Goal: Information Seeking & Learning: Learn about a topic

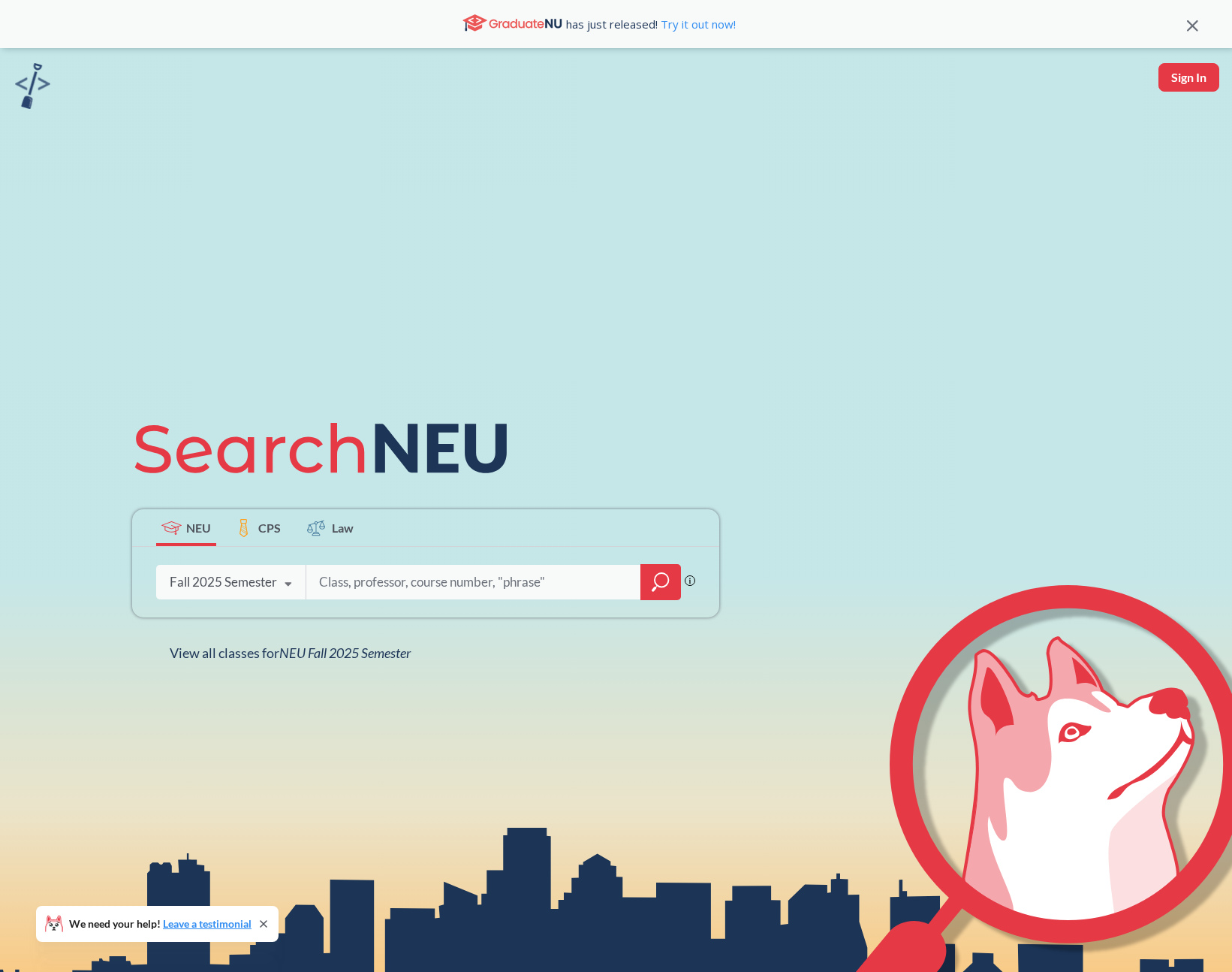
click at [661, 585] on icon "magnifying glass" at bounding box center [661, 582] width 18 height 21
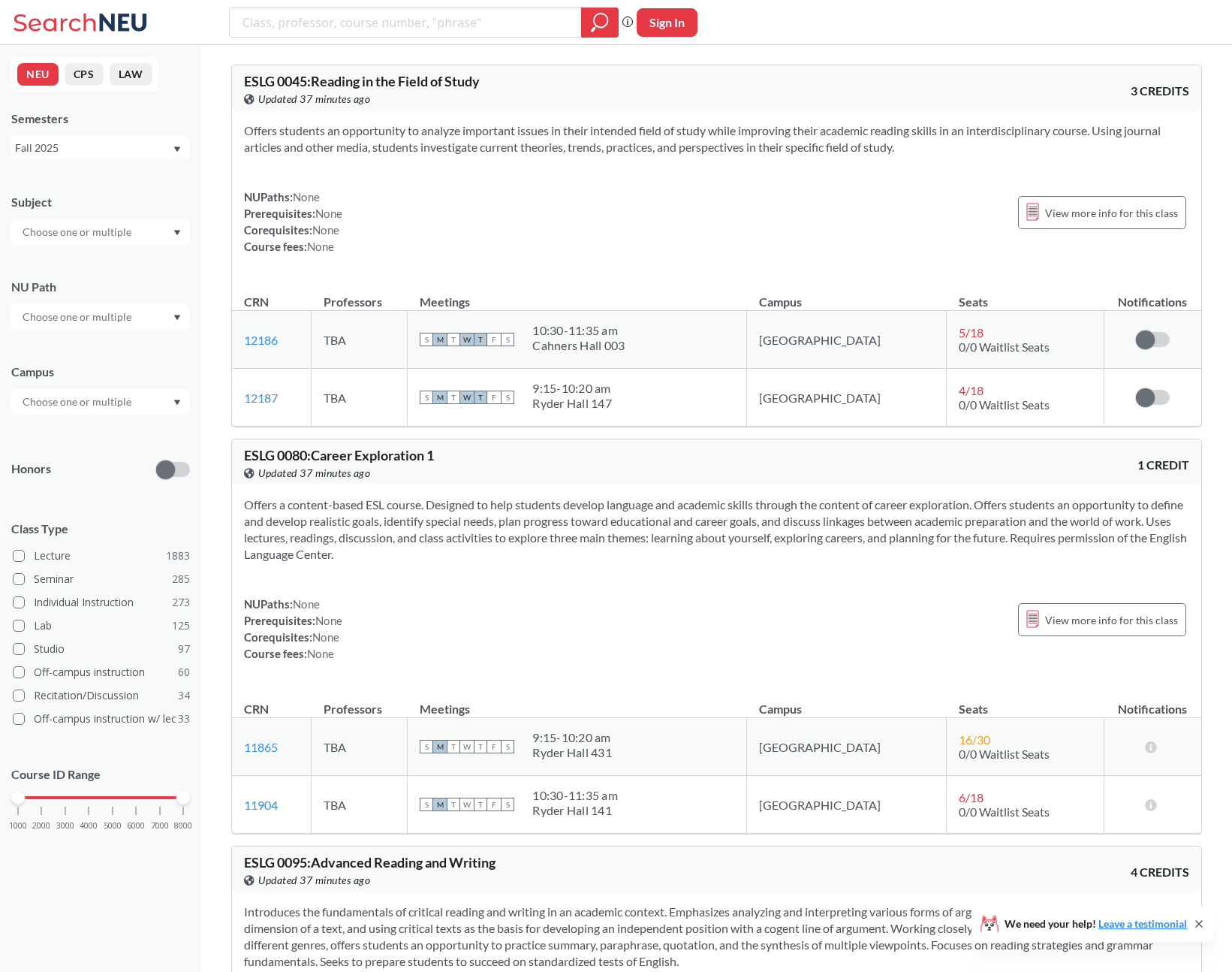
click at [1201, 926] on icon at bounding box center [1199, 923] width 6 height 6
drag, startPoint x: 680, startPoint y: 347, endPoint x: 571, endPoint y: 325, distance: 111.2
click at [571, 325] on div "S M T W T F S 10:30 - 11:35 am [GEOGRAPHIC_DATA] 003" at bounding box center [577, 339] width 315 height 33
drag, startPoint x: 571, startPoint y: 325, endPoint x: 764, endPoint y: 361, distance: 196.3
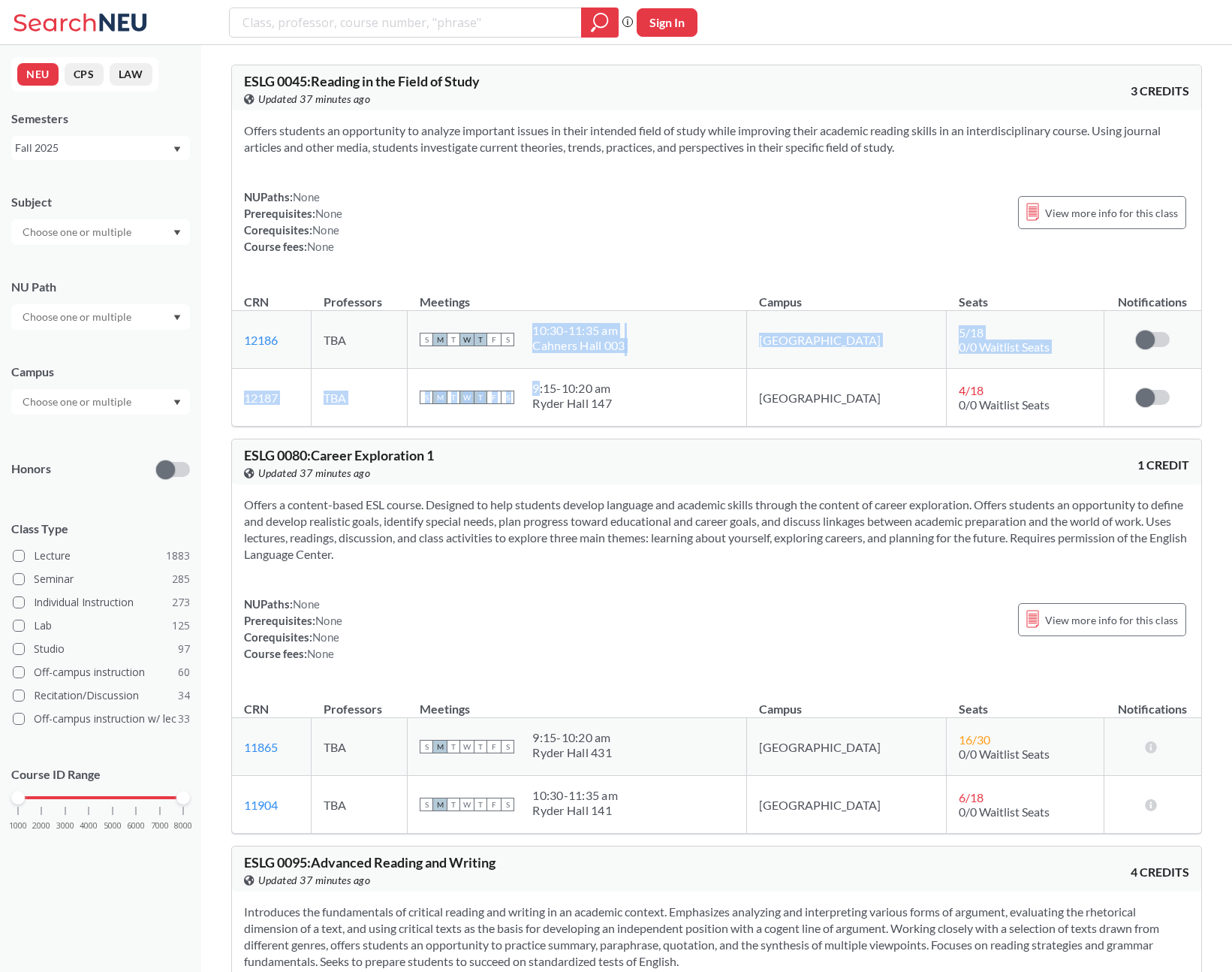
click at [774, 373] on tbody "12186 View this section on Banner. TBA S M T W T F S 10:30 - 11:35 am [GEOGRAPH…" at bounding box center [717, 368] width 969 height 116
click at [735, 354] on div "S M T W T F S 10:30 - 11:35 am [GEOGRAPHIC_DATA] 003" at bounding box center [577, 339] width 315 height 33
drag, startPoint x: 737, startPoint y: 344, endPoint x: 583, endPoint y: 313, distance: 157.1
click at [584, 313] on td "S M T W T F S 10:30 - 11:35 am [GEOGRAPHIC_DATA] 003" at bounding box center [578, 339] width 340 height 57
click at [583, 313] on td "S M T W T F S 10:30 - 11:35 am [GEOGRAPHIC_DATA] 003" at bounding box center [578, 339] width 340 height 57
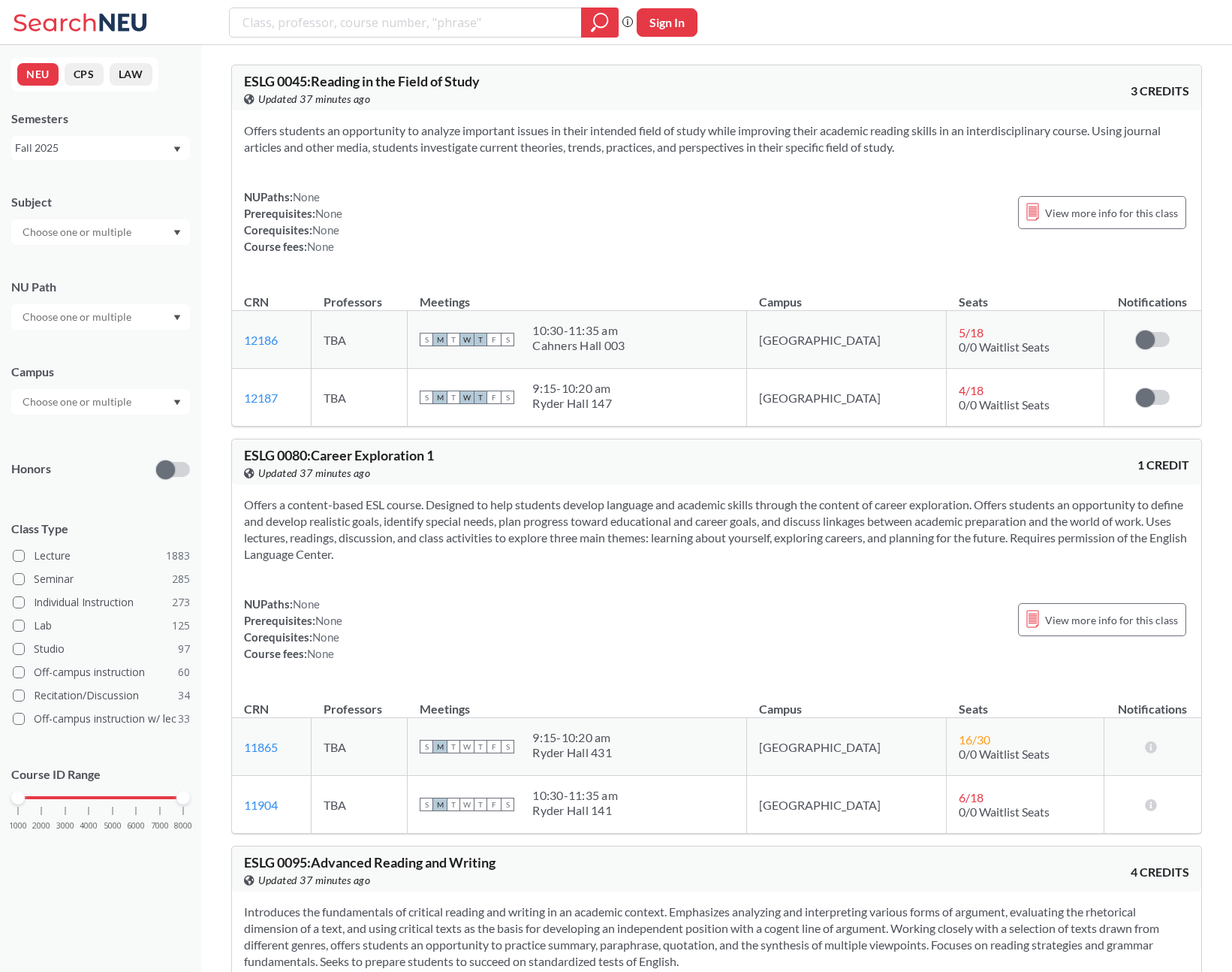
drag, startPoint x: 238, startPoint y: 299, endPoint x: 1196, endPoint y: 299, distance: 958.0
click at [1196, 299] on tr "CRN Professors Meetings Campus Seats Notifications" at bounding box center [717, 295] width 969 height 32
click at [1196, 299] on th "Notifications" at bounding box center [1154, 295] width 97 height 32
click at [1091, 216] on span "View more info for this class" at bounding box center [1111, 213] width 133 height 19
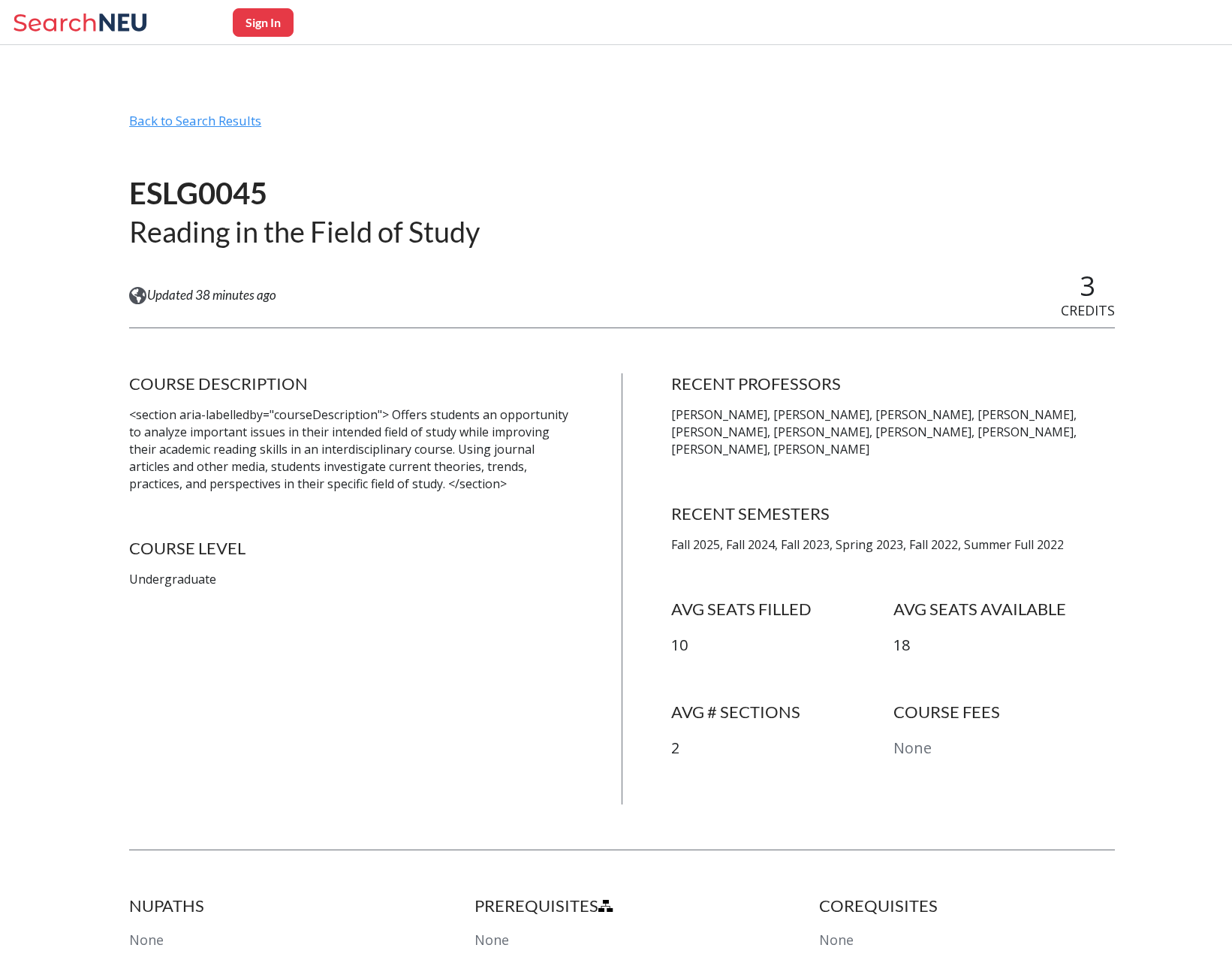
click at [179, 119] on div "Back to Search Results" at bounding box center [622, 126] width 986 height 28
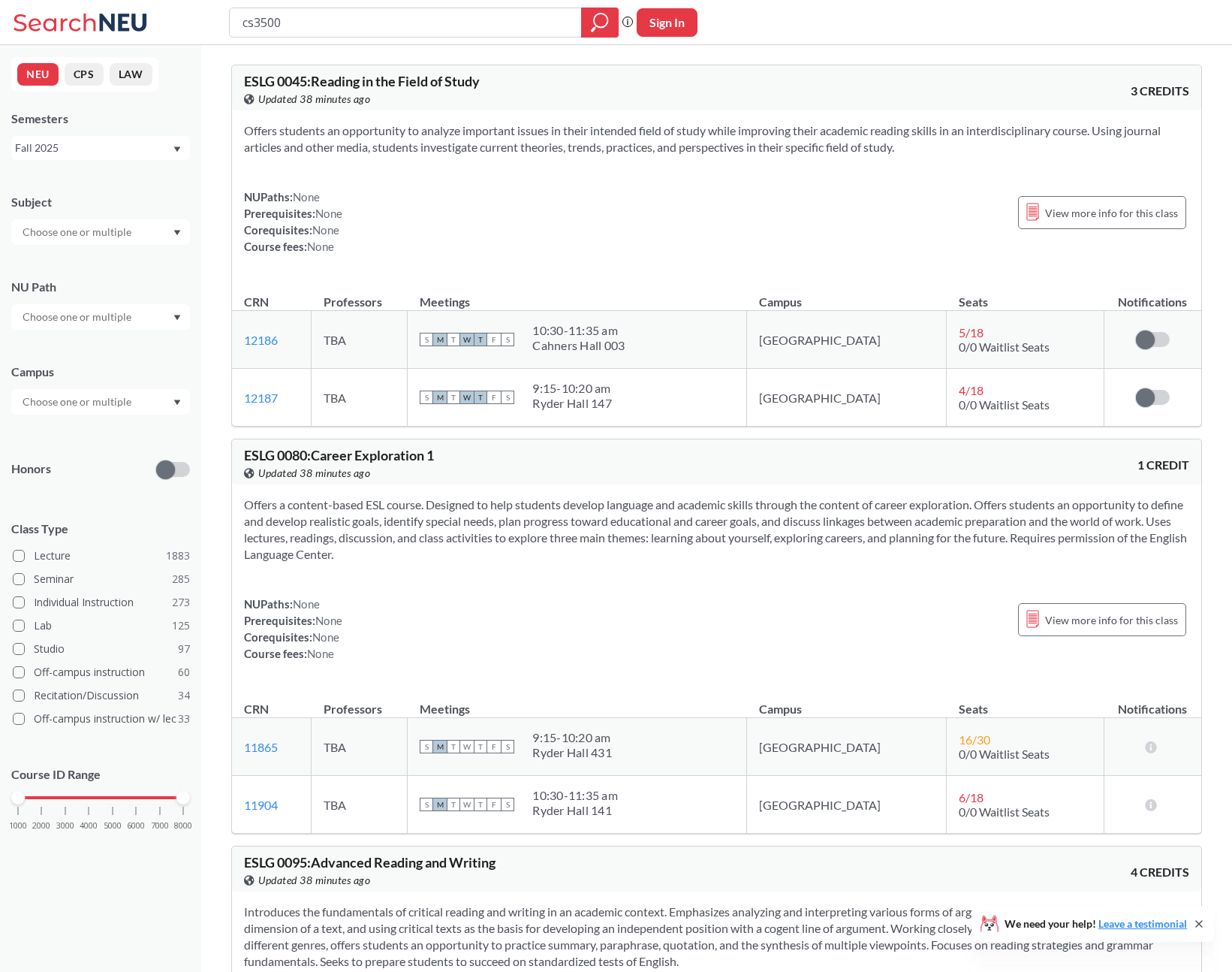
type input "cs3500"
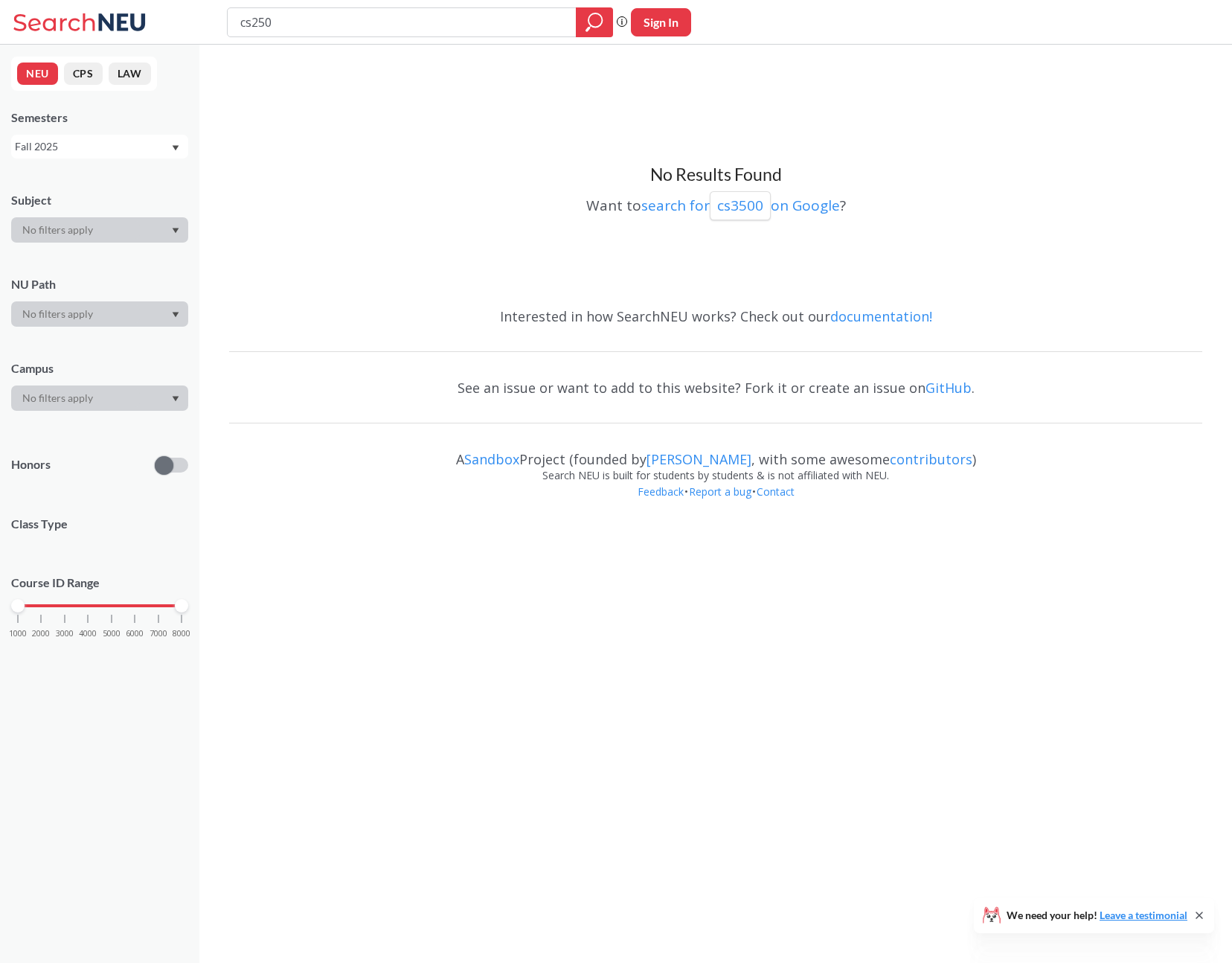
type input "cs2500"
type input "c"
type input "cs3650"
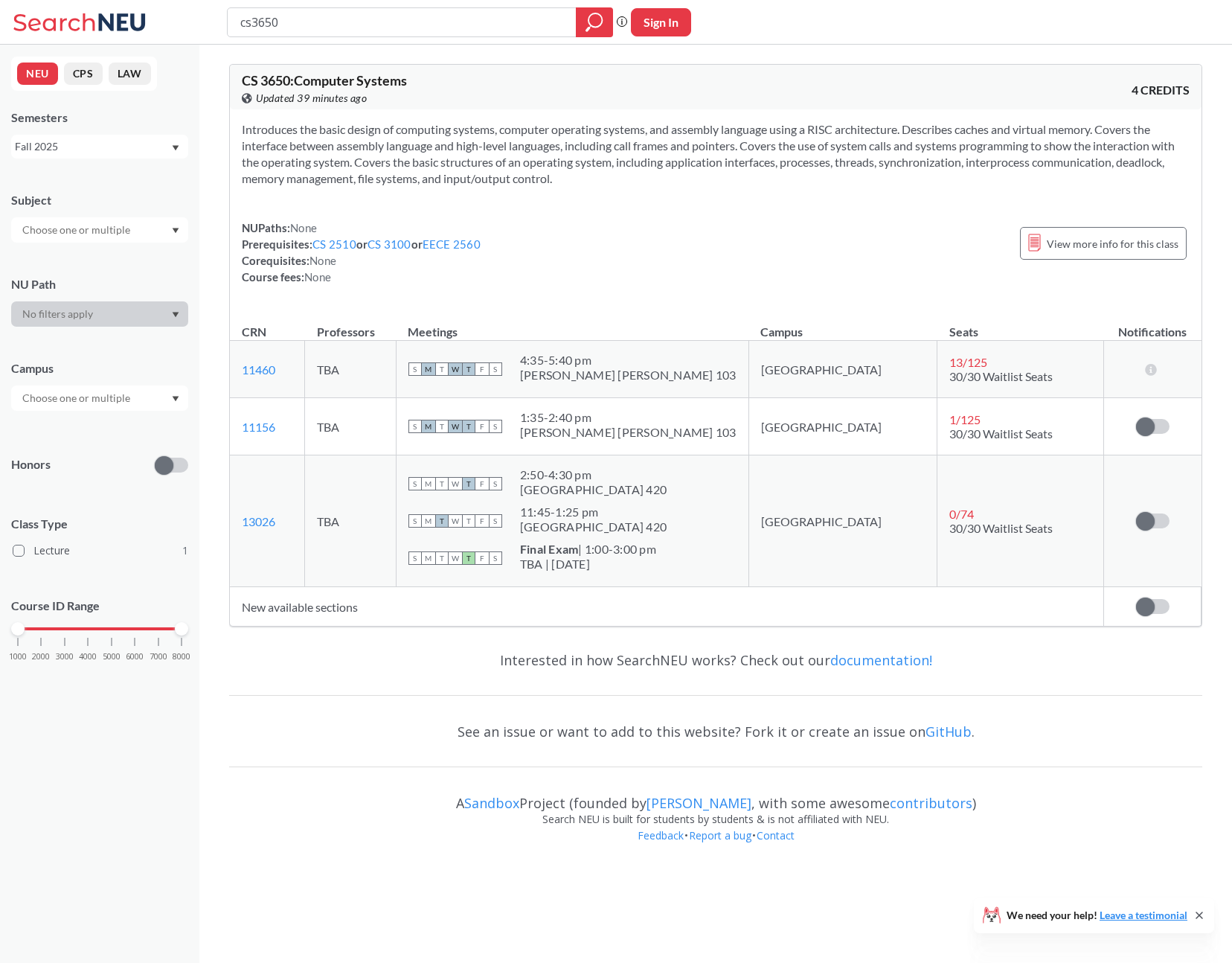
click at [305, 430] on td "11156 View this section on Banner." at bounding box center [268, 427] width 75 height 57
click at [345, 423] on td "TBA" at bounding box center [350, 427] width 91 height 57
click at [591, 425] on div "[PERSON_NAME] [PERSON_NAME] 103" at bounding box center [628, 432] width 216 height 15
click at [1097, 244] on span "View more info for this class" at bounding box center [1113, 243] width 131 height 18
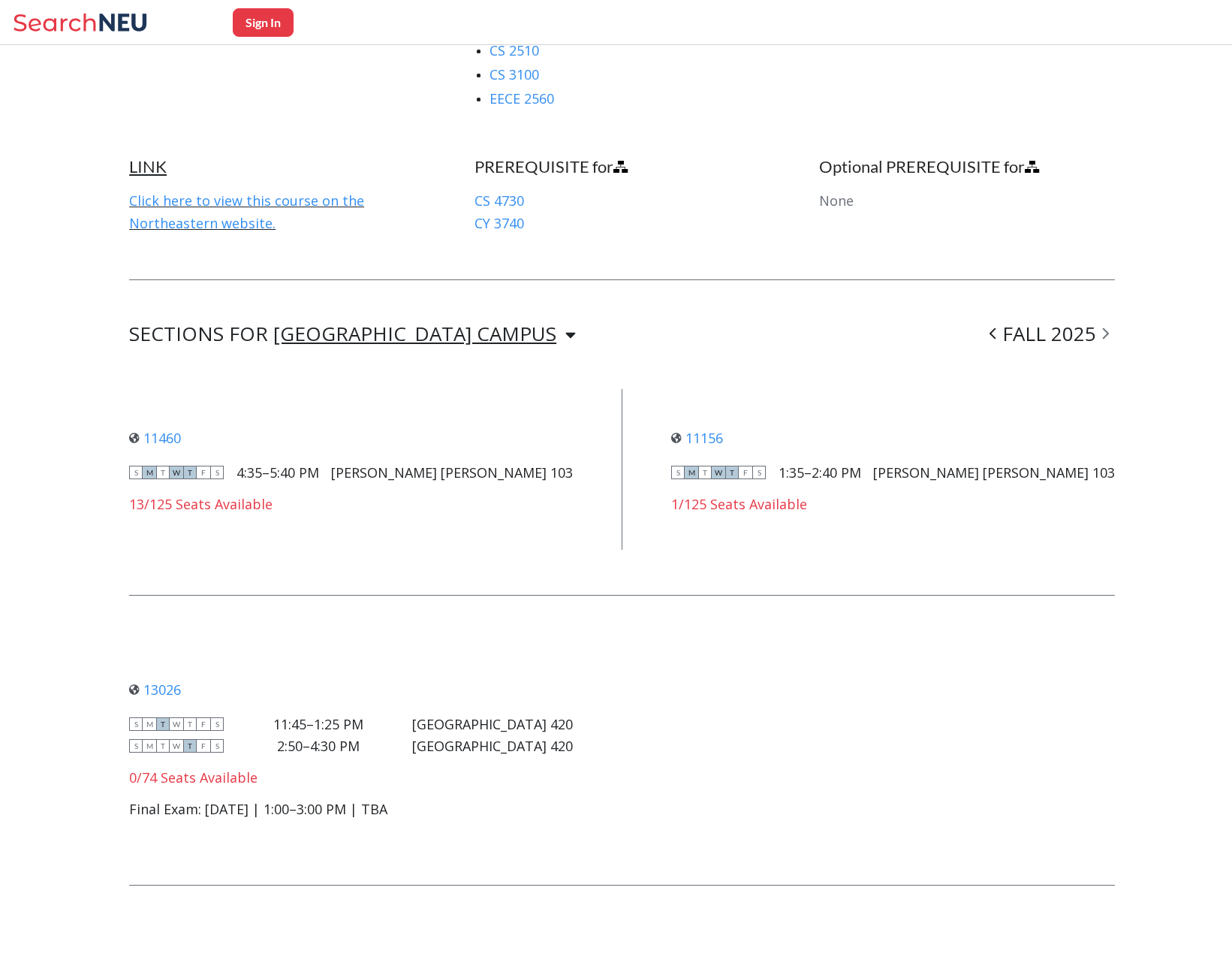
scroll to position [935, 0]
click at [370, 332] on div "[GEOGRAPHIC_DATA] CAMPUS" at bounding box center [415, 333] width 283 height 16
click at [997, 330] on icon at bounding box center [993, 333] width 6 height 15
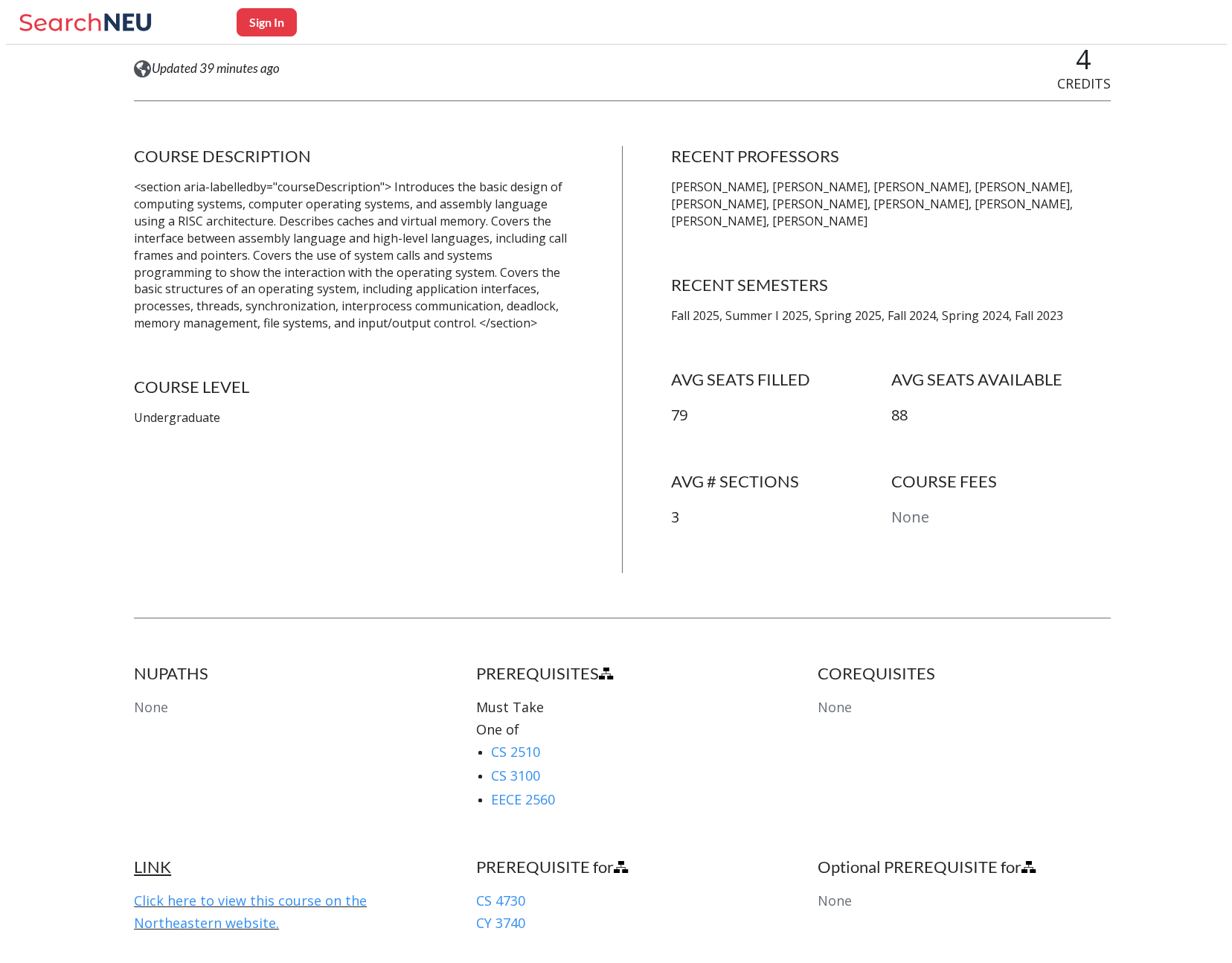
scroll to position [0, 0]
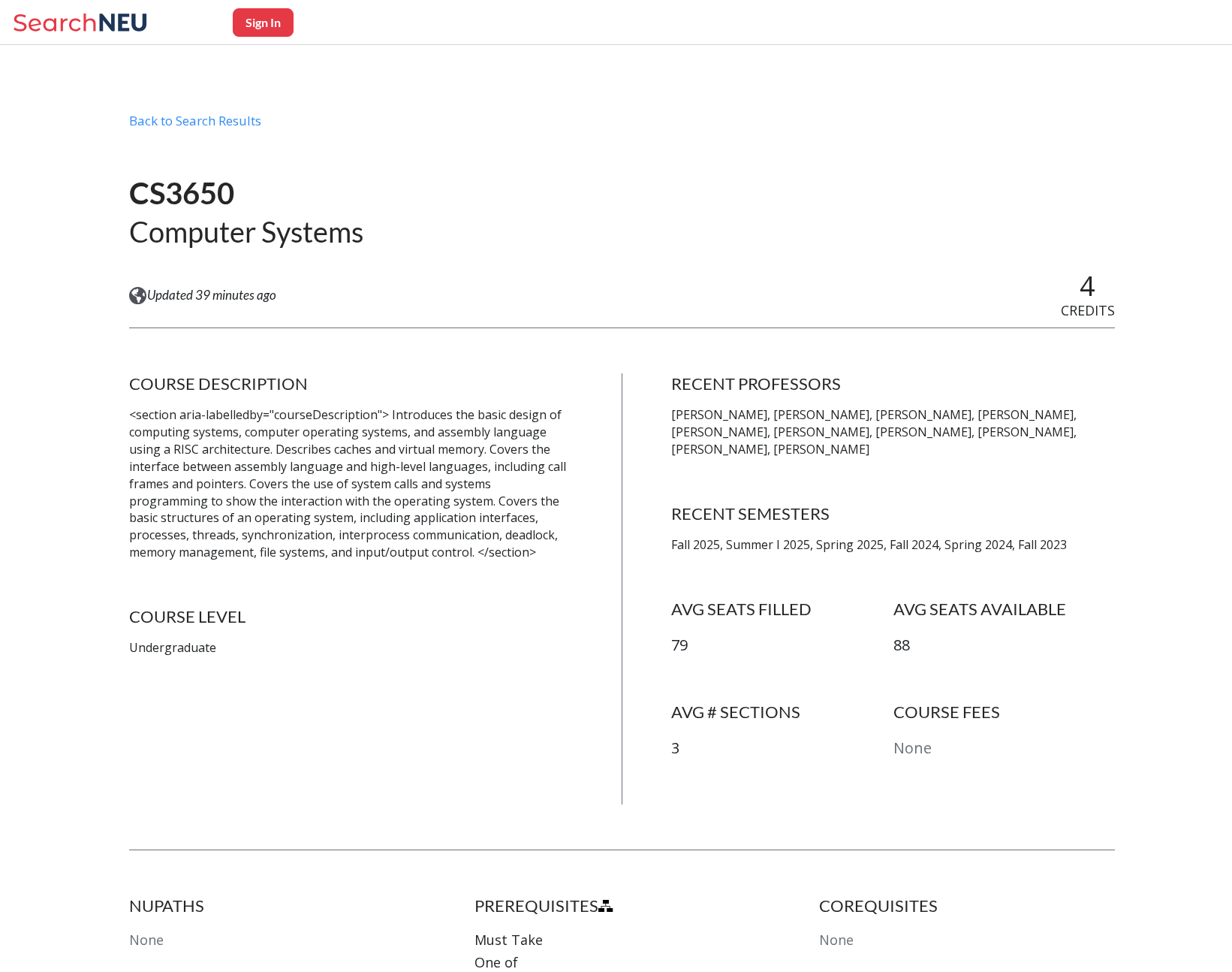
drag, startPoint x: 766, startPoint y: 452, endPoint x: 662, endPoint y: 411, distance: 111.8
click at [662, 411] on div "COURSE DESCRIPTION <section aria-labelledby="courseDescription"> Introduces the…" at bounding box center [622, 588] width 986 height 431
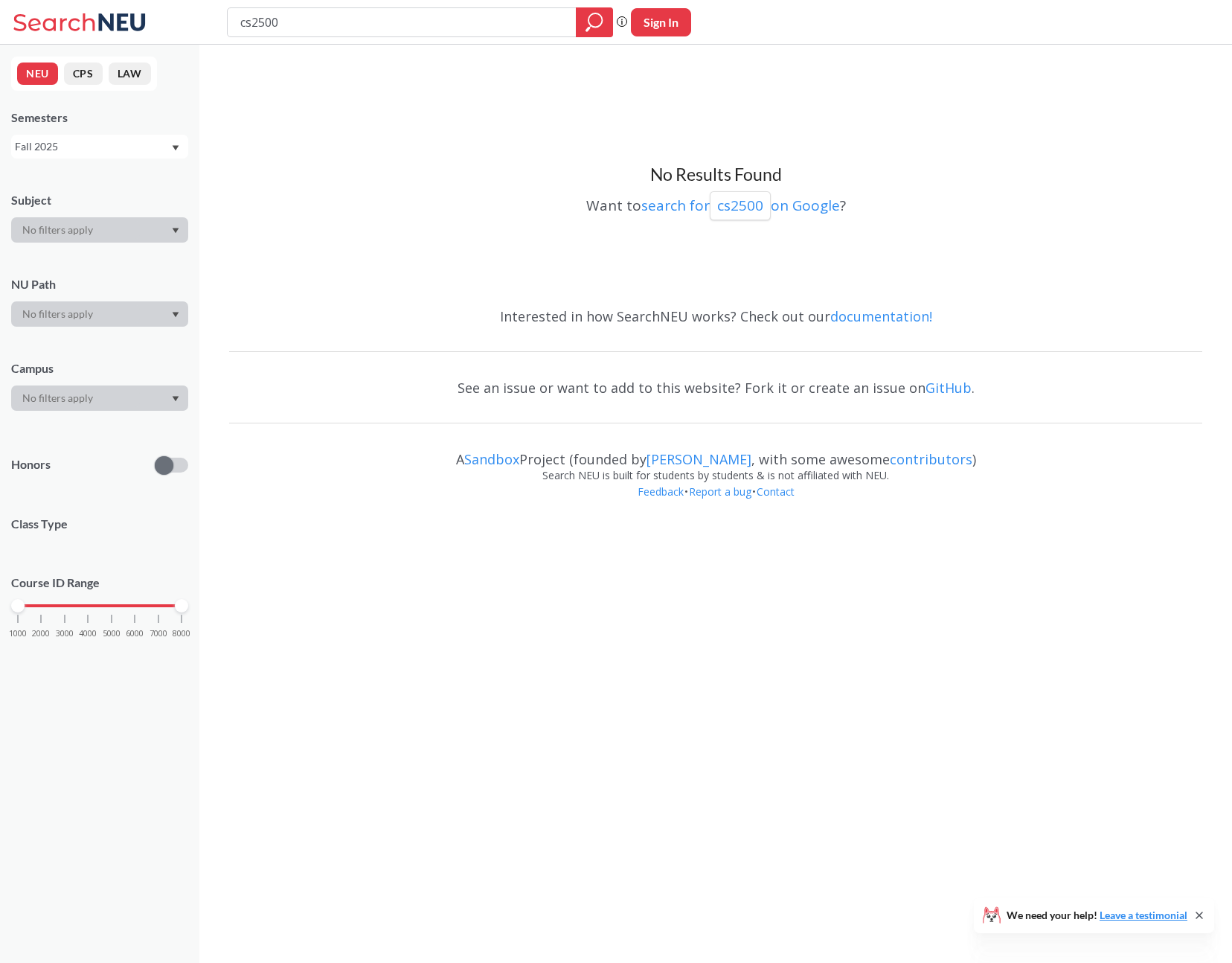
type input "cs3500"
